Goal: Check status: Check status

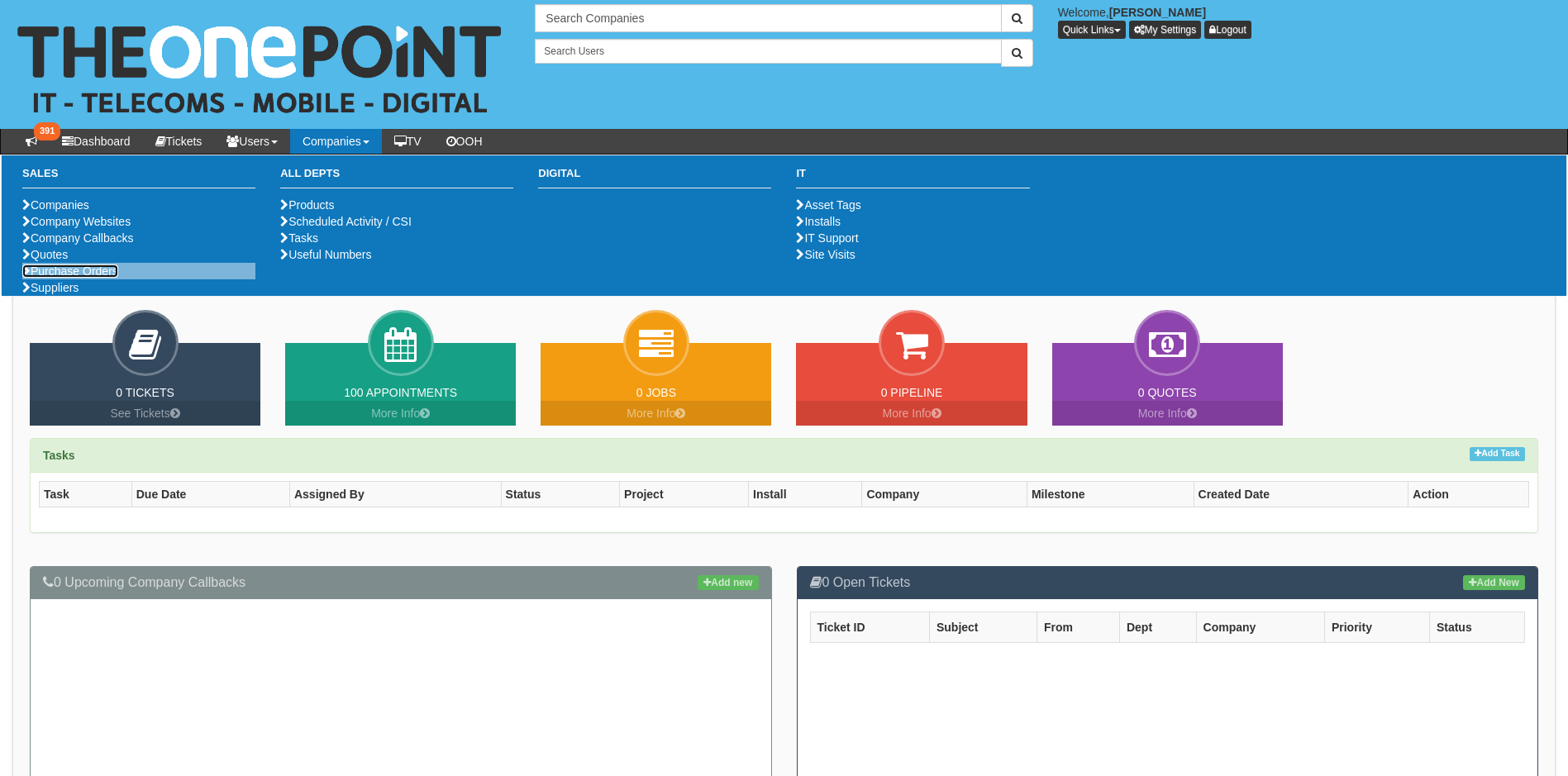
click at [77, 277] on link "Purchase Orders" at bounding box center [70, 270] width 95 height 13
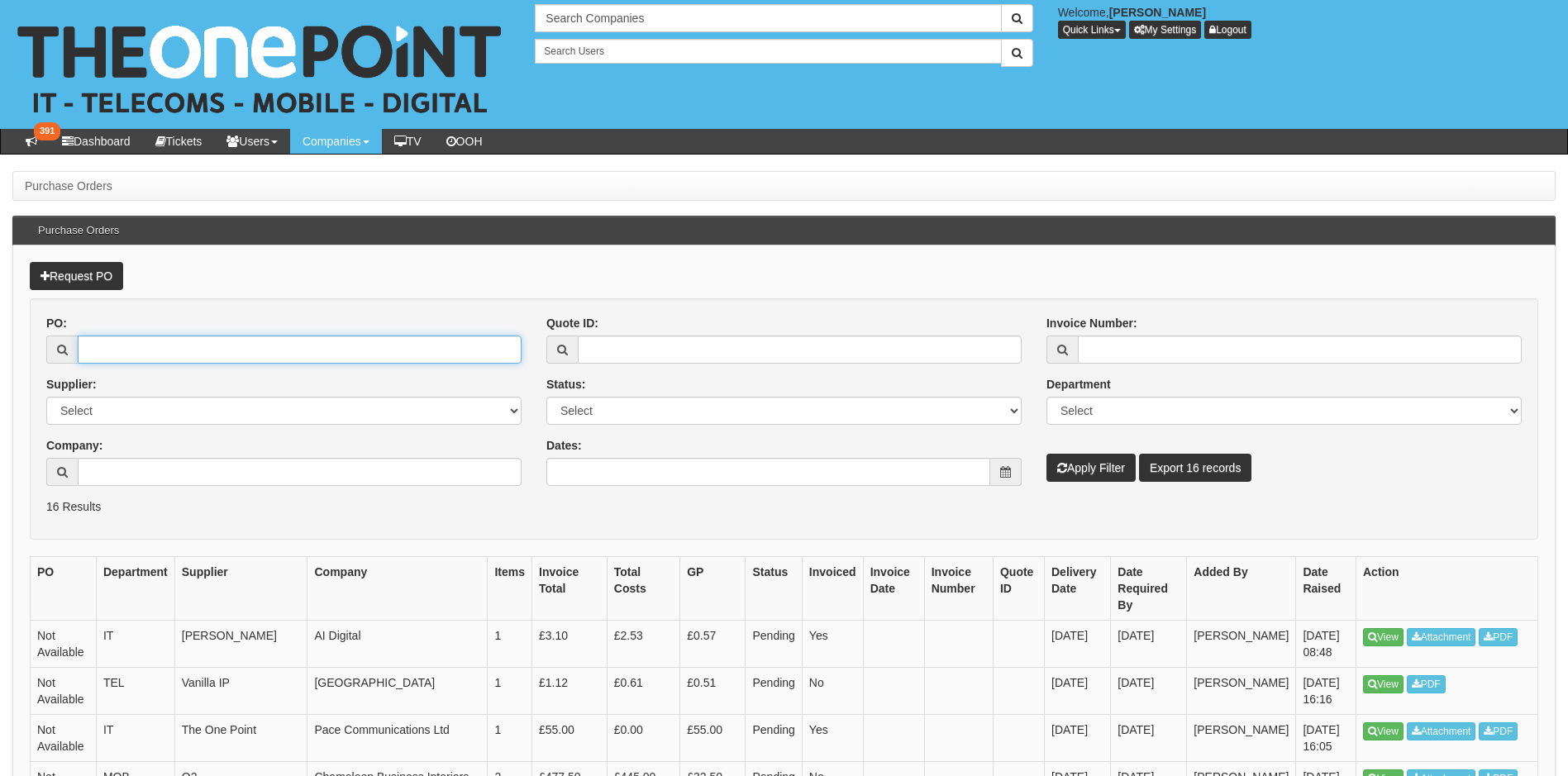
click at [179, 351] on input "PO:" at bounding box center [299, 350] width 444 height 28
click at [155, 354] on input "PO:" at bounding box center [299, 350] width 444 height 28
click at [646, 11] on input "text" at bounding box center [767, 18] width 466 height 28
click at [633, 23] on input "text" at bounding box center [767, 18] width 466 height 28
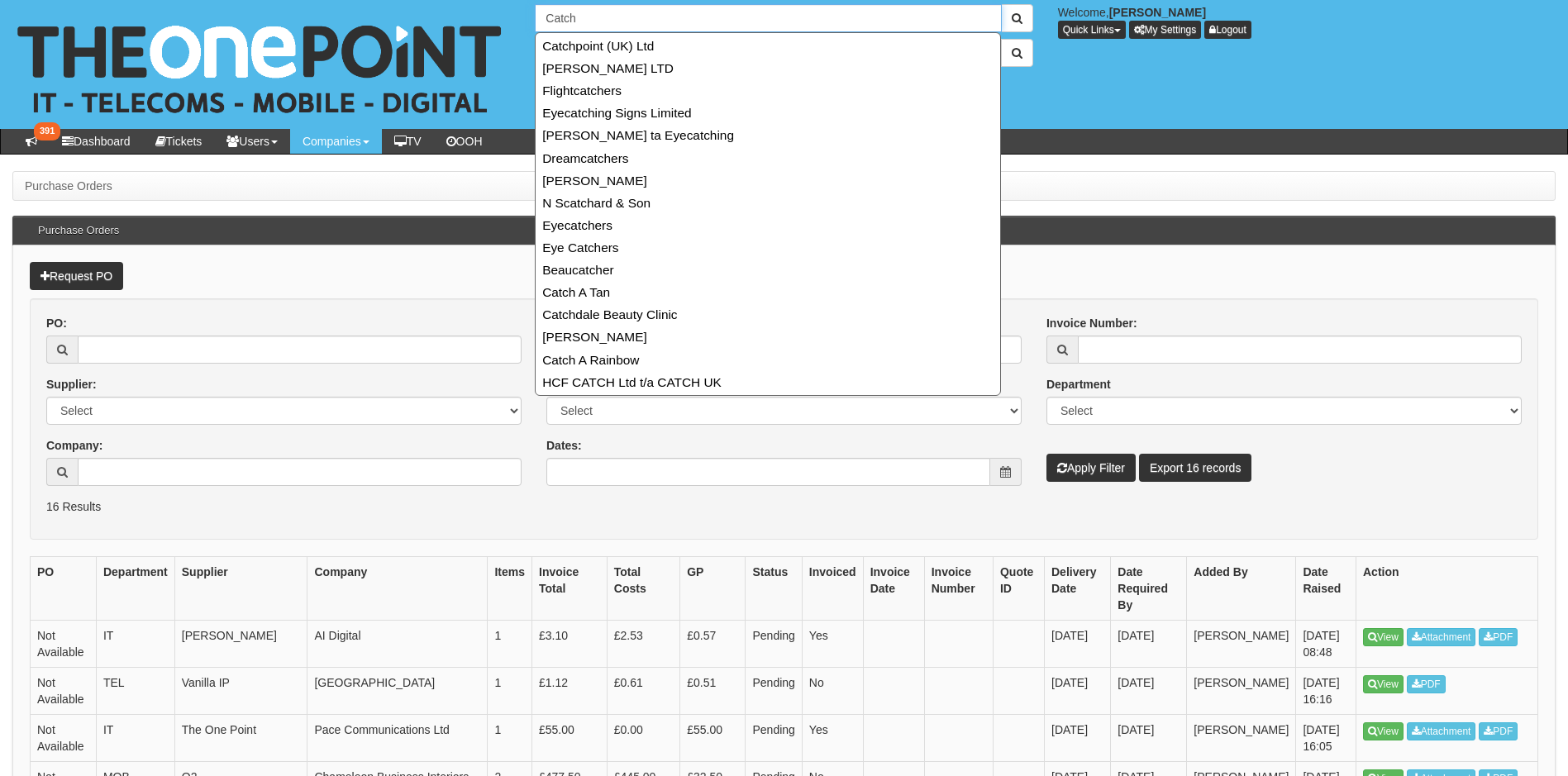
type input "Catch"
